Goal: Task Accomplishment & Management: Manage account settings

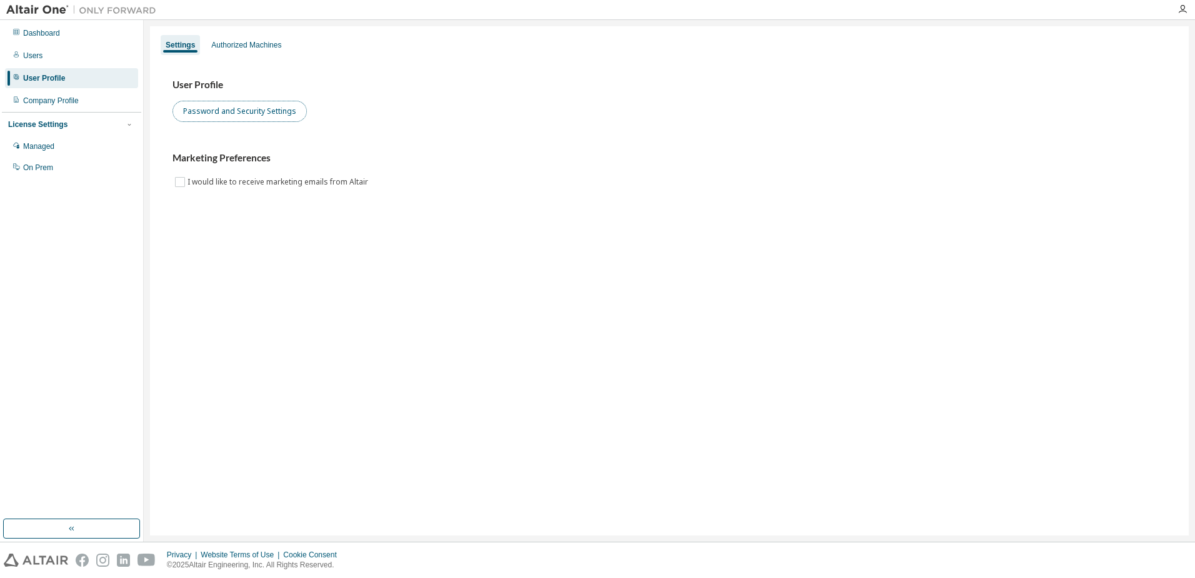
click at [239, 111] on button "Password and Security Settings" at bounding box center [240, 111] width 134 height 21
click at [273, 51] on div "Authorized Machines" at bounding box center [246, 45] width 80 height 20
